Goal: Task Accomplishment & Management: Complete application form

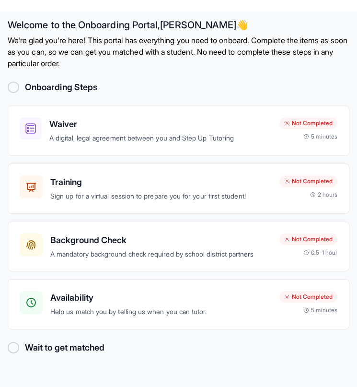
scroll to position [12, 0]
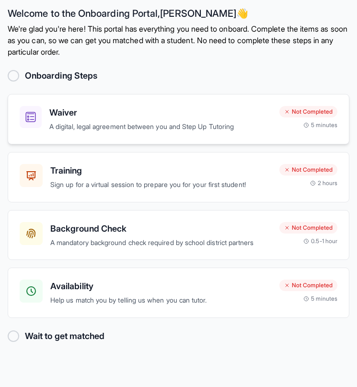
click at [227, 110] on h3 "Waiver" at bounding box center [160, 112] width 223 height 13
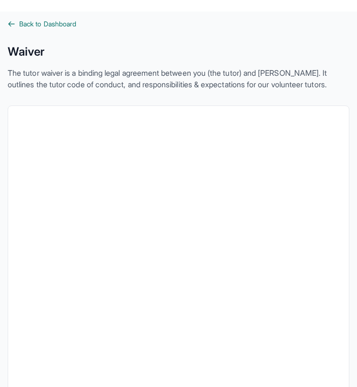
click at [19, 22] on span "Back to Dashboard" at bounding box center [47, 24] width 57 height 10
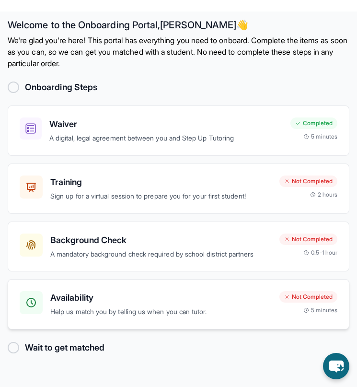
scroll to position [12, 0]
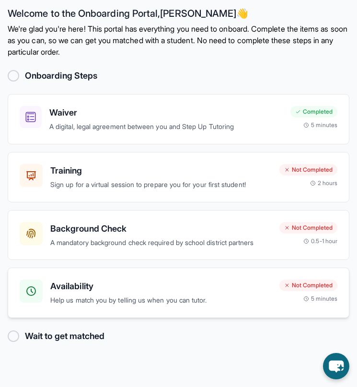
click at [165, 293] on h3 "Availability" at bounding box center [161, 286] width 222 height 13
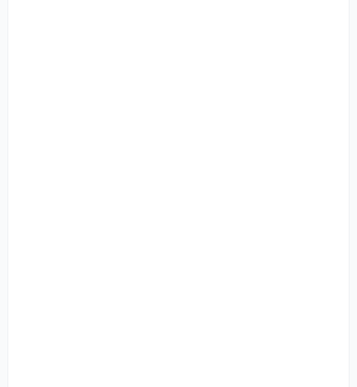
scroll to position [154, 0]
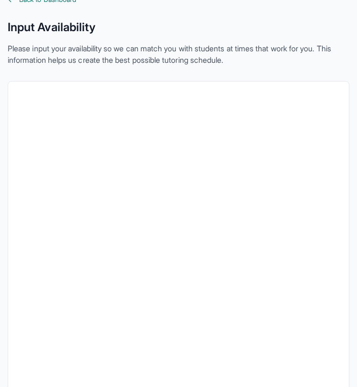
scroll to position [12, 0]
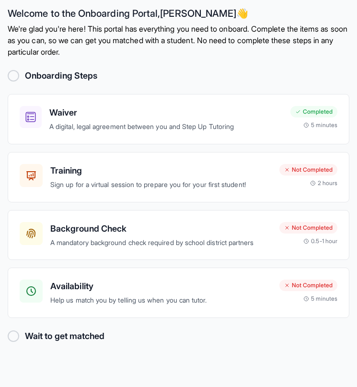
click at [14, 335] on div at bounding box center [14, 336] width 12 height 12
click at [15, 338] on div at bounding box center [14, 336] width 12 height 12
click at [12, 342] on div at bounding box center [14, 336] width 12 height 12
